Goal: Task Accomplishment & Management: Manage account settings

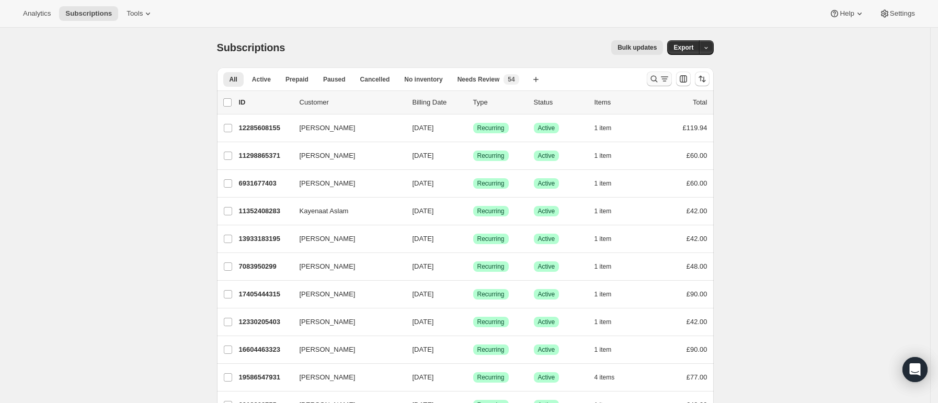
click at [659, 78] on icon "Search and filter results" at bounding box center [654, 79] width 10 height 10
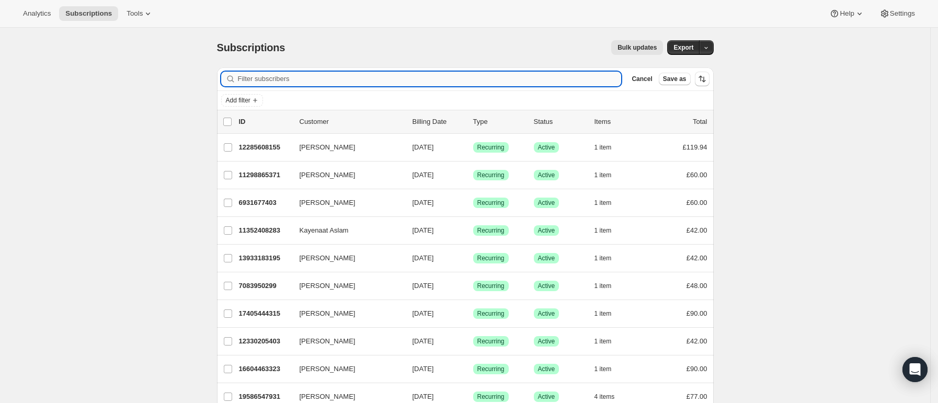
click at [540, 80] on input "Filter subscribers" at bounding box center [430, 79] width 384 height 15
paste input "kirabooth1985@outlook.com"
type input "kirabooth1985@outlook.com"
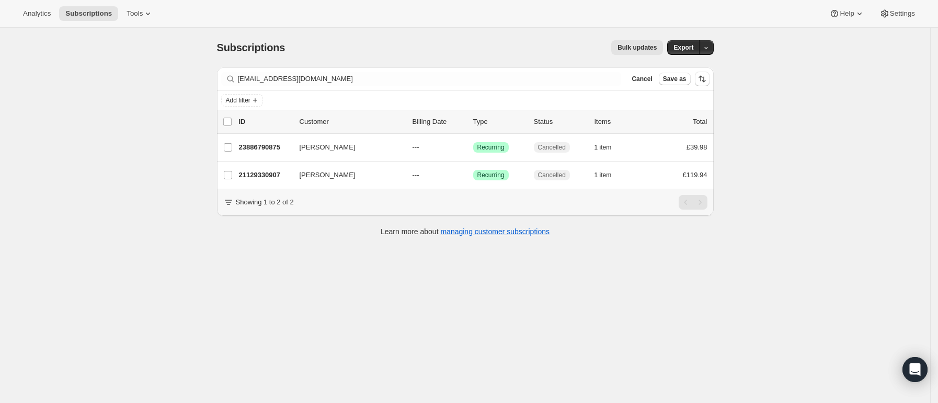
scroll to position [28, 0]
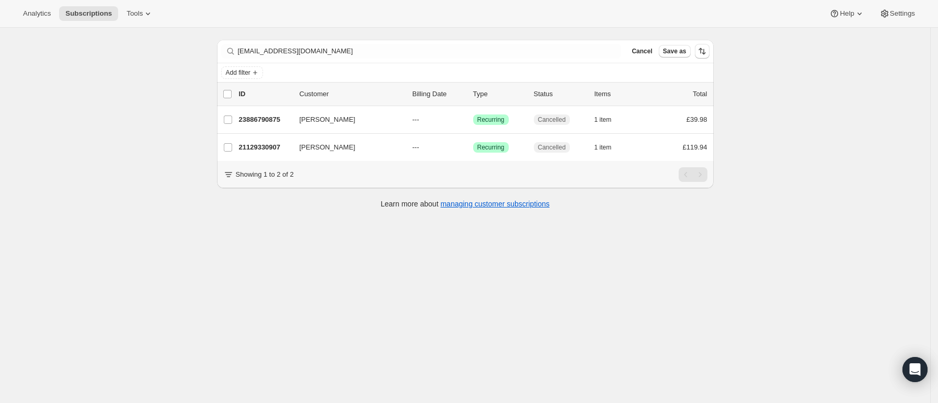
drag, startPoint x: 259, startPoint y: 121, endPoint x: 236, endPoint y: 83, distance: 44.4
click at [258, 120] on p "23886790875" at bounding box center [265, 120] width 52 height 10
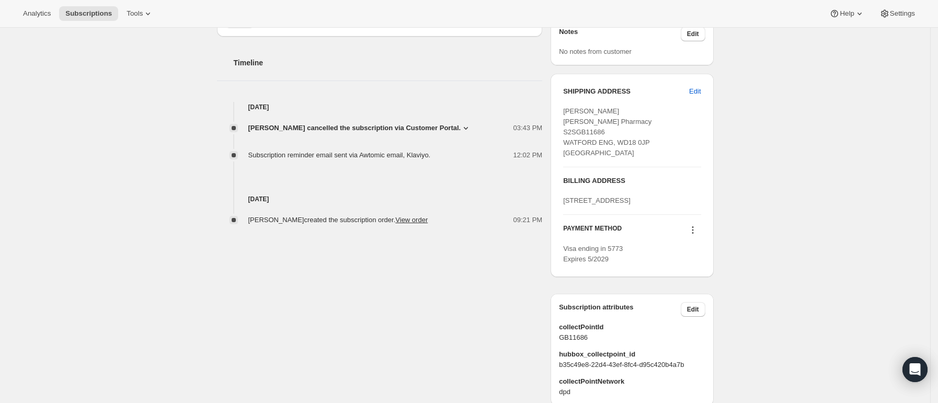
scroll to position [392, 0]
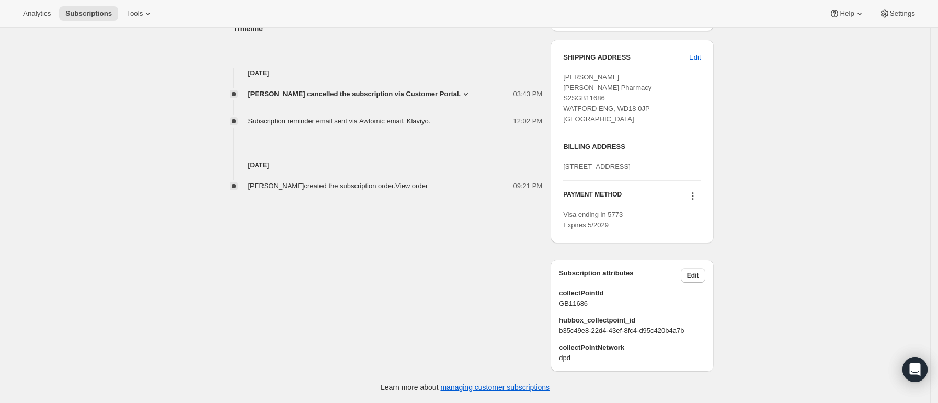
click at [698, 191] on icon at bounding box center [693, 196] width 10 height 10
click at [779, 211] on div "Subscription #23886790875. This page is ready Subscription #23886790875 Success…" at bounding box center [465, 29] width 930 height 748
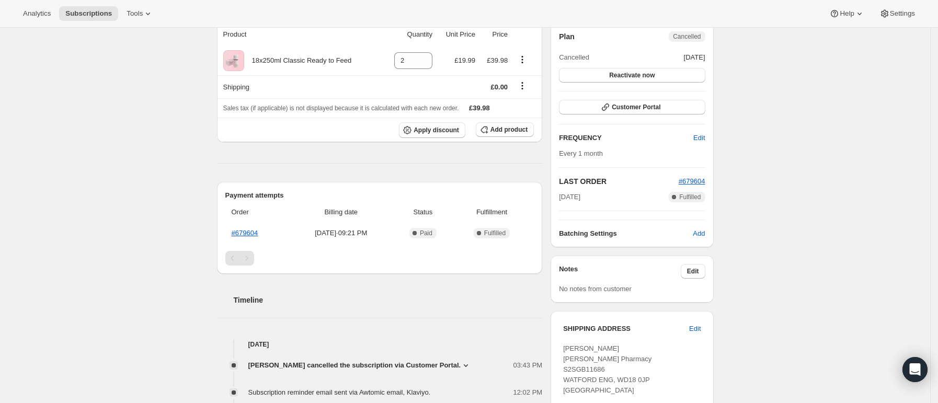
scroll to position [0, 0]
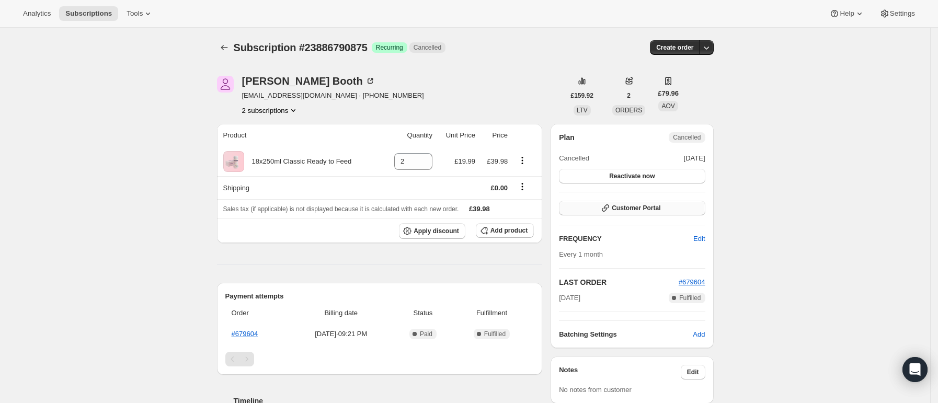
click at [631, 213] on button "Customer Portal" at bounding box center [632, 208] width 146 height 15
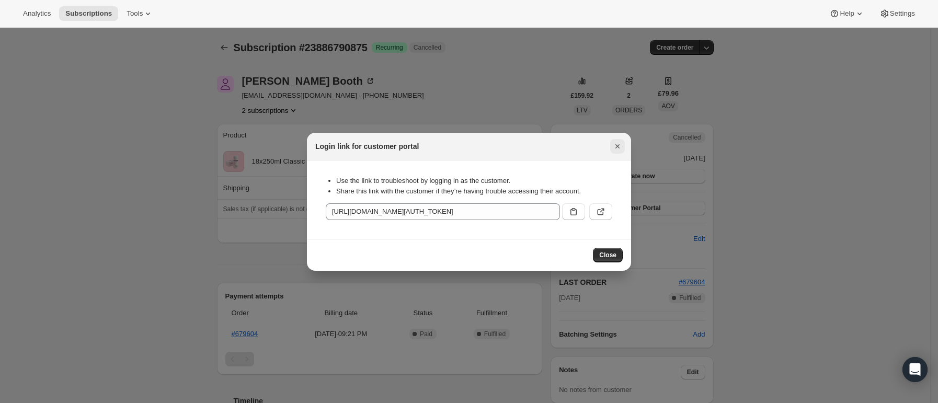
click at [615, 146] on icon "Close" at bounding box center [617, 146] width 10 height 10
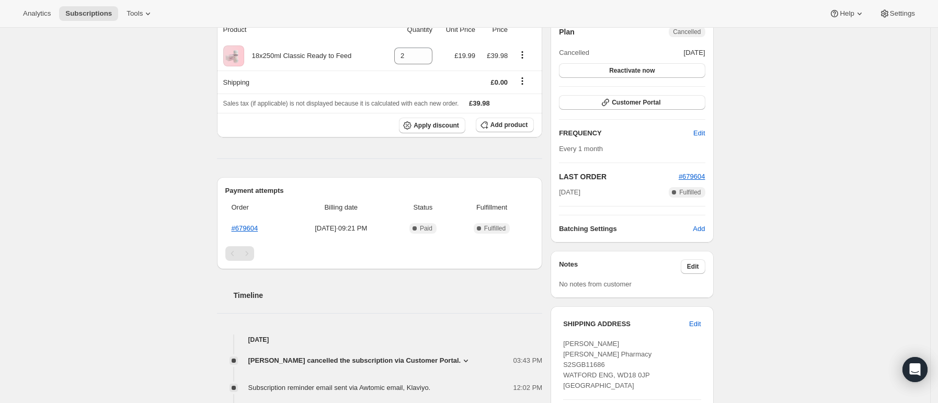
scroll to position [209, 0]
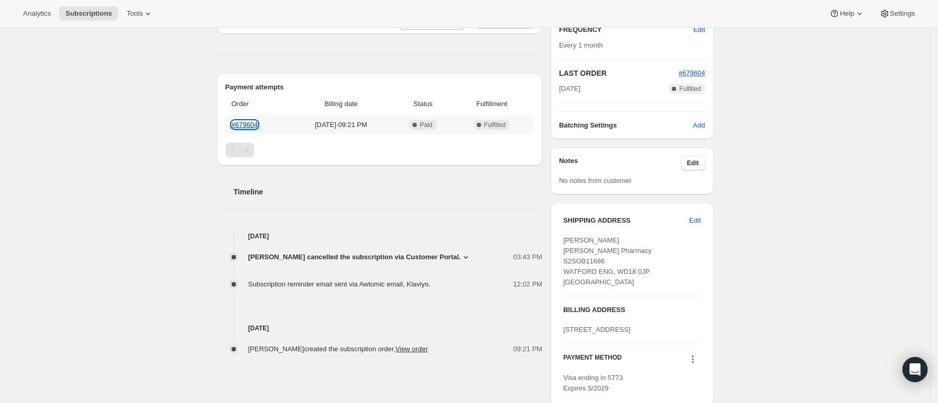
click at [240, 122] on link "#679604" at bounding box center [245, 125] width 27 height 8
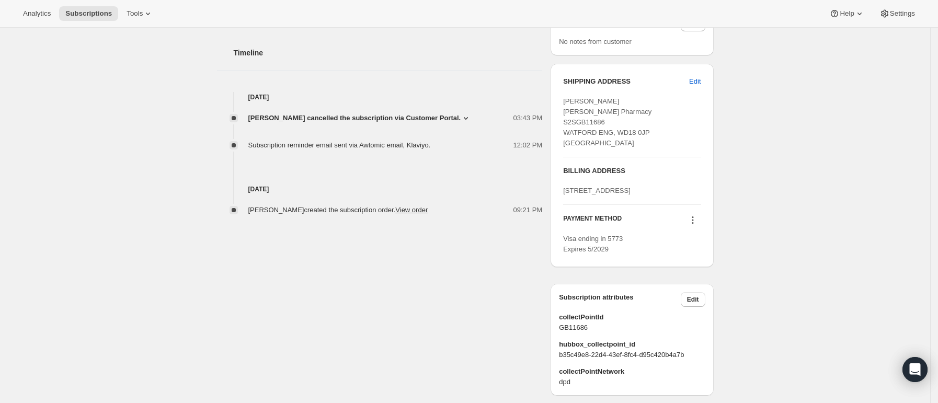
click at [696, 225] on icon at bounding box center [693, 220] width 10 height 10
click at [785, 232] on div "Subscription #23886790875. This page is ready Subscription #23886790875 Success…" at bounding box center [465, 53] width 930 height 748
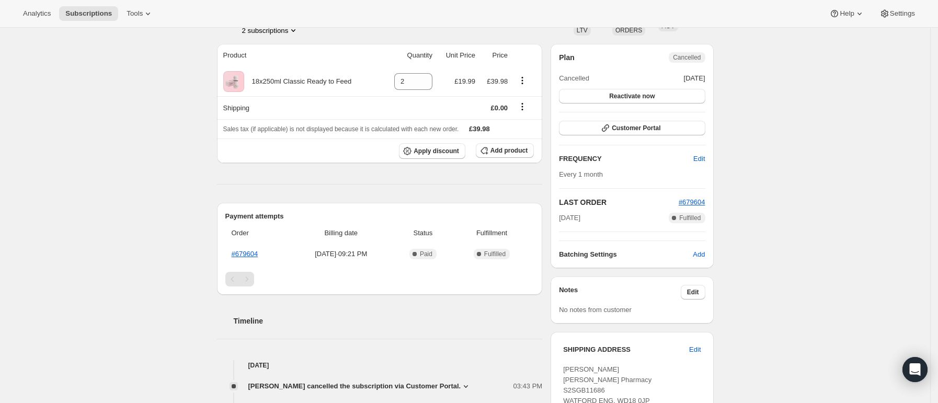
scroll to position [0, 0]
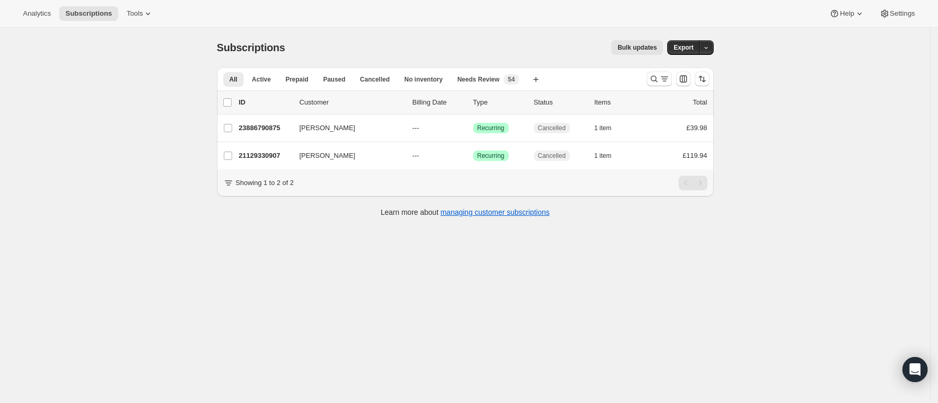
click at [752, 254] on div "Subscriptions. This page is ready Subscriptions Bulk updates More actions Bulk …" at bounding box center [465, 229] width 930 height 403
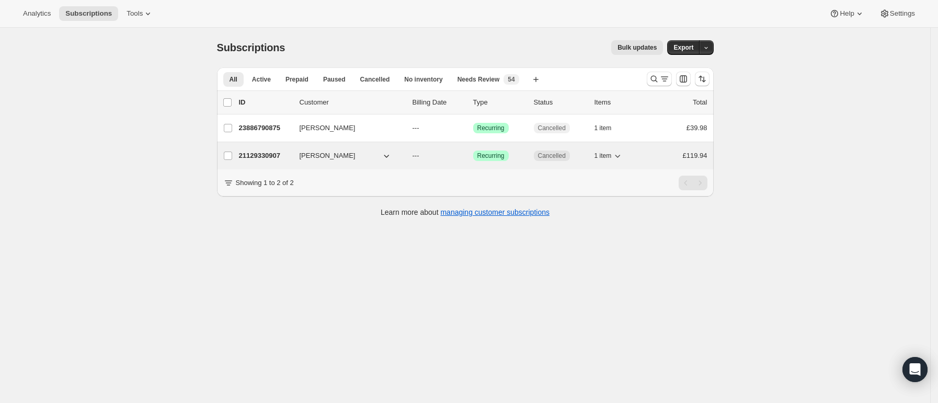
click at [270, 156] on p "21129330907" at bounding box center [265, 156] width 52 height 10
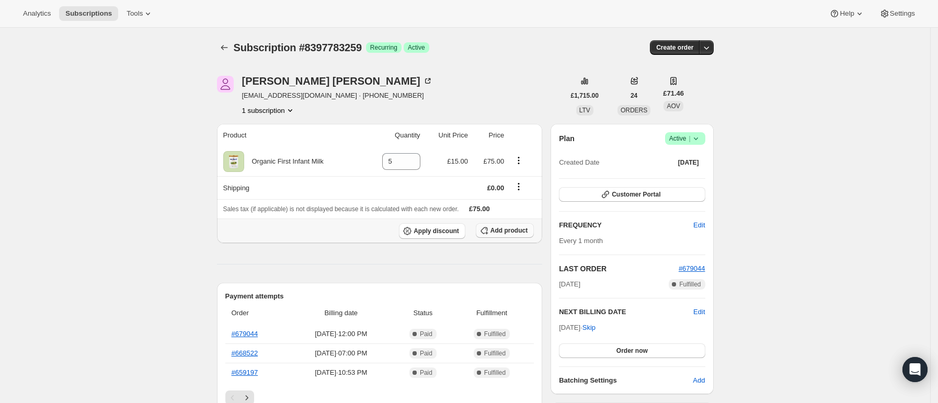
click at [516, 233] on span "Add product" at bounding box center [509, 230] width 37 height 8
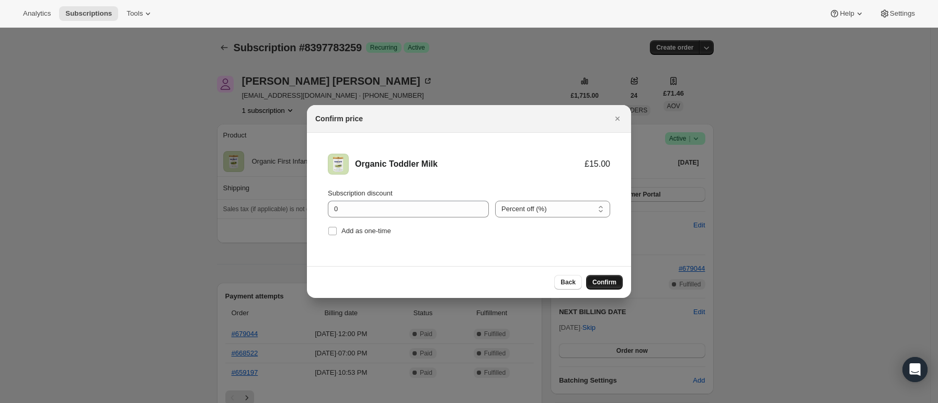
click at [617, 288] on button "Confirm" at bounding box center [604, 282] width 37 height 15
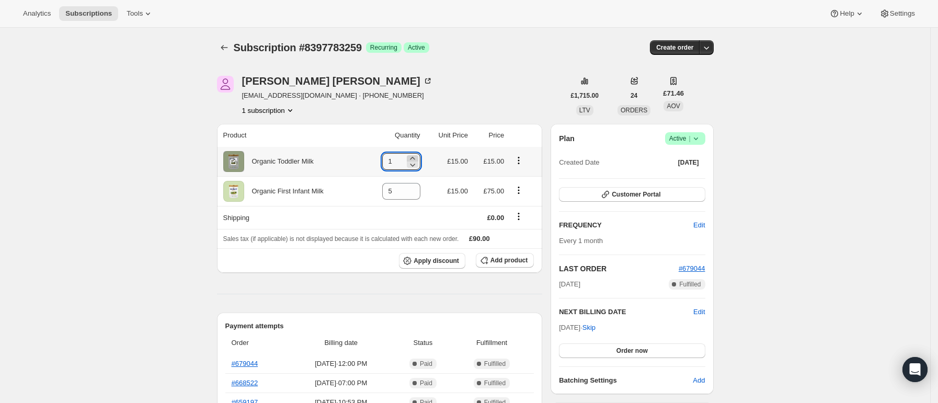
click at [416, 155] on icon at bounding box center [412, 158] width 10 height 10
type input "2"
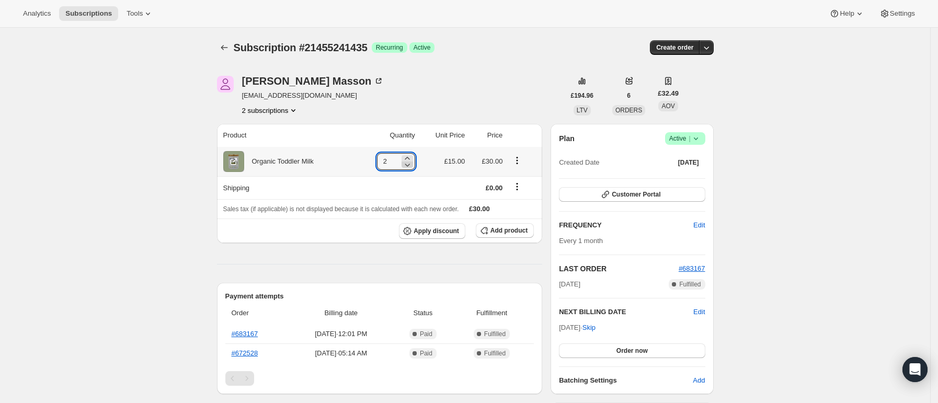
click at [410, 165] on icon at bounding box center [407, 165] width 5 height 3
type input "1"
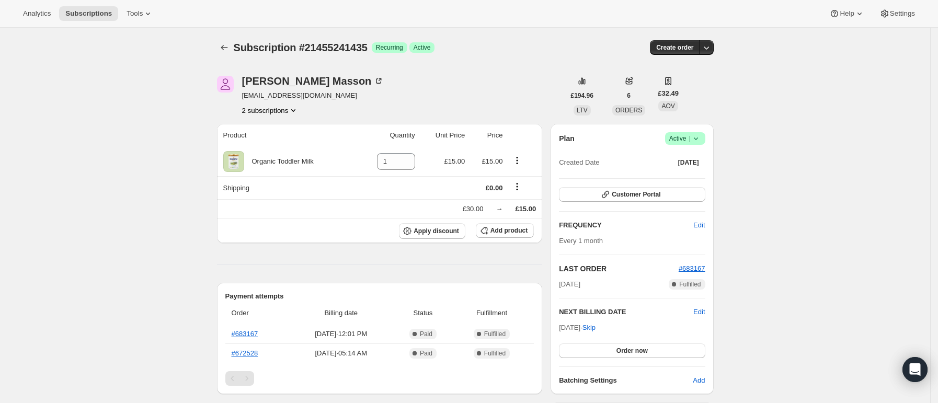
click at [293, 112] on icon "Product actions" at bounding box center [293, 110] width 10 height 10
click at [283, 129] on span "20335821019" at bounding box center [274, 130] width 73 height 10
click at [264, 219] on th "Apply discount Add product" at bounding box center [380, 231] width 326 height 25
click at [519, 229] on span "Add product" at bounding box center [509, 230] width 37 height 8
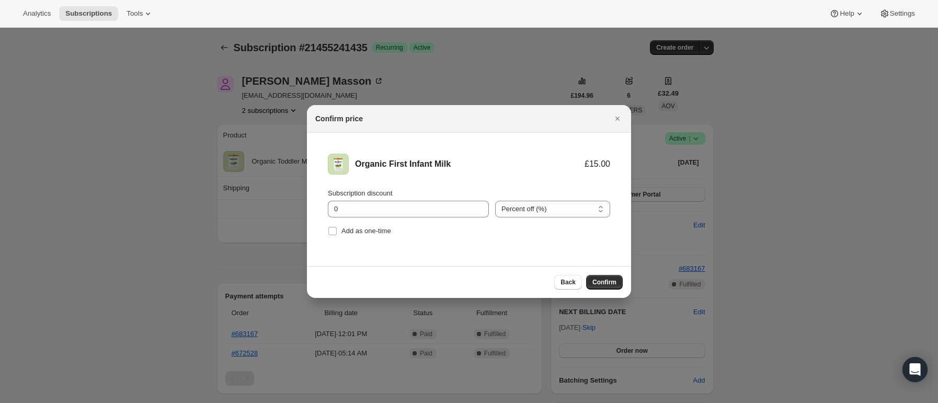
click at [600, 274] on div "Back Confirm" at bounding box center [469, 282] width 324 height 32
click at [604, 279] on span "Confirm" at bounding box center [605, 282] width 24 height 8
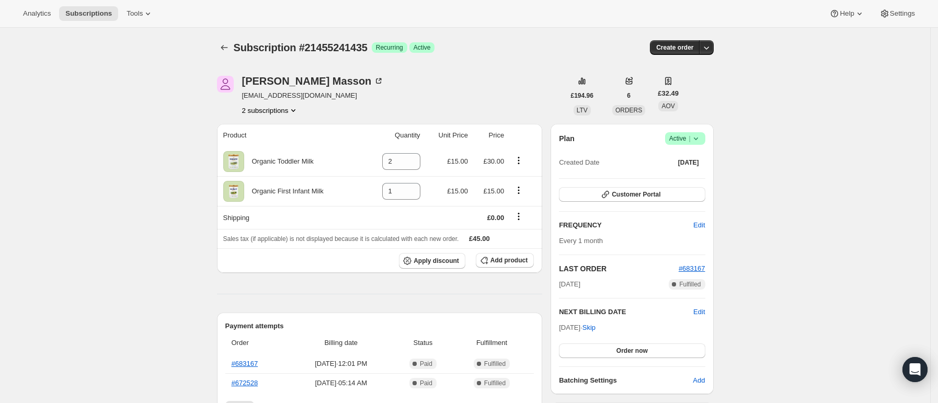
click at [293, 111] on icon "Product actions" at bounding box center [293, 110] width 10 height 10
click at [280, 128] on span "20335821019" at bounding box center [274, 130] width 73 height 10
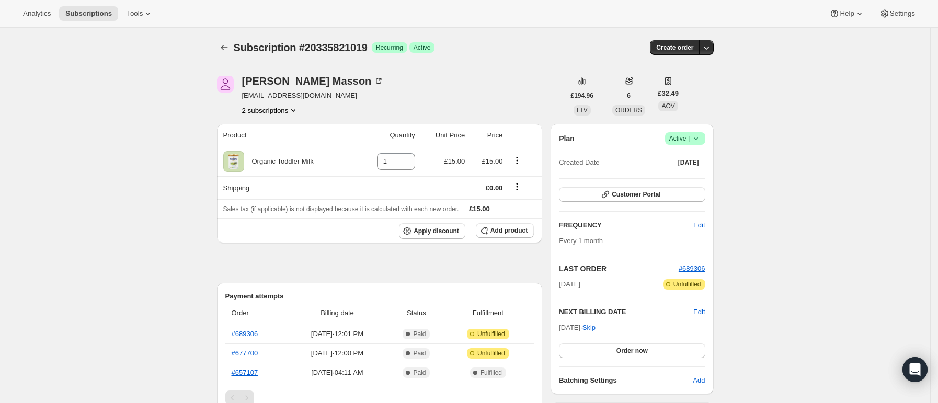
click at [701, 136] on icon at bounding box center [696, 138] width 10 height 10
click at [685, 179] on span "Cancel subscription" at bounding box center [689, 177] width 59 height 8
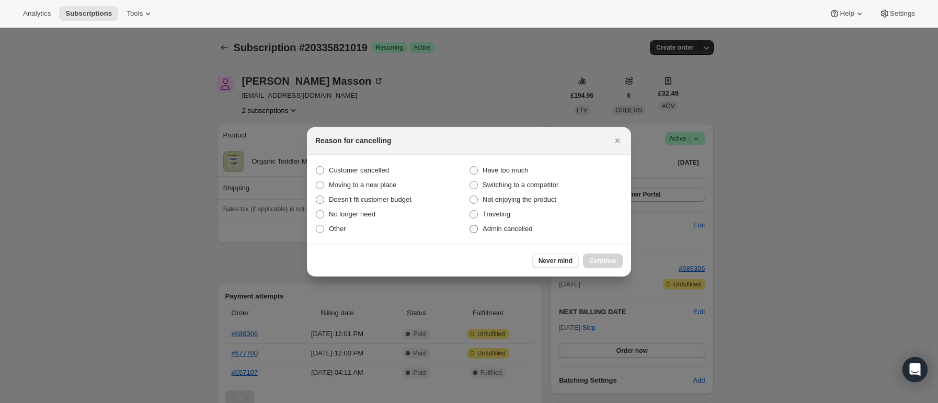
click at [503, 225] on span "Admin cancelled" at bounding box center [508, 229] width 50 height 8
click at [470, 225] on input "Admin cancelled" at bounding box center [470, 225] width 1 height 1
radio input "true"
click at [608, 263] on span "Continue" at bounding box center [602, 261] width 27 height 8
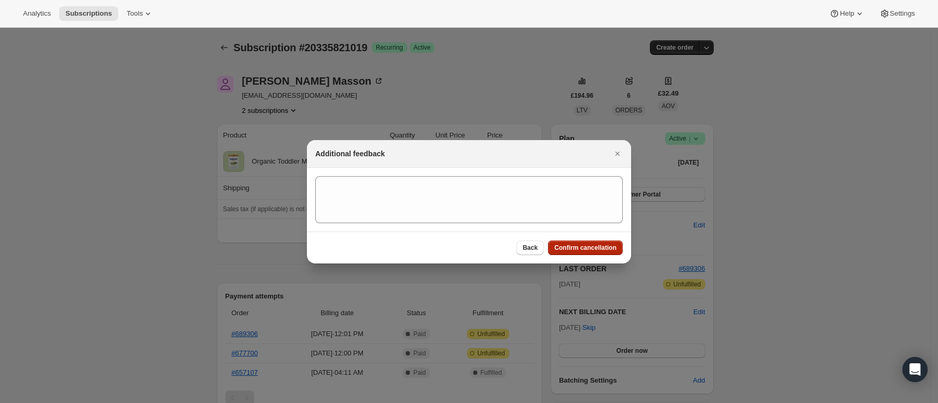
click at [598, 246] on span "Confirm cancellation" at bounding box center [585, 248] width 62 height 8
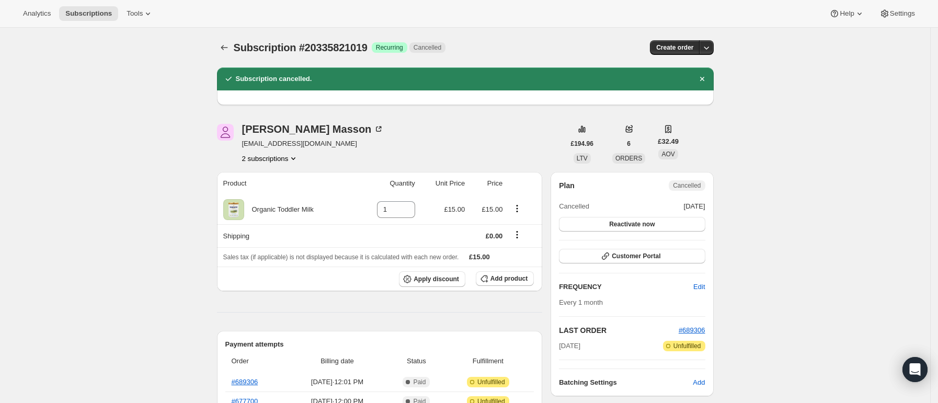
click at [276, 154] on button "2 subscriptions" at bounding box center [270, 158] width 57 height 10
drag, startPoint x: 780, startPoint y: 153, endPoint x: 633, endPoint y: 116, distance: 151.7
click at [261, 161] on button "2 subscriptions" at bounding box center [270, 158] width 57 height 10
click at [288, 195] on span "21455241435" at bounding box center [274, 196] width 73 height 10
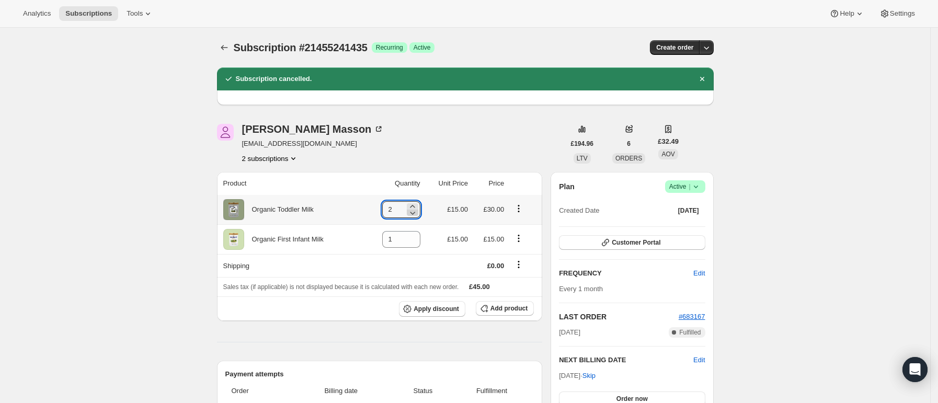
click at [415, 213] on icon at bounding box center [412, 213] width 5 height 3
type input "1"
